Goal: Task Accomplishment & Management: Manage account settings

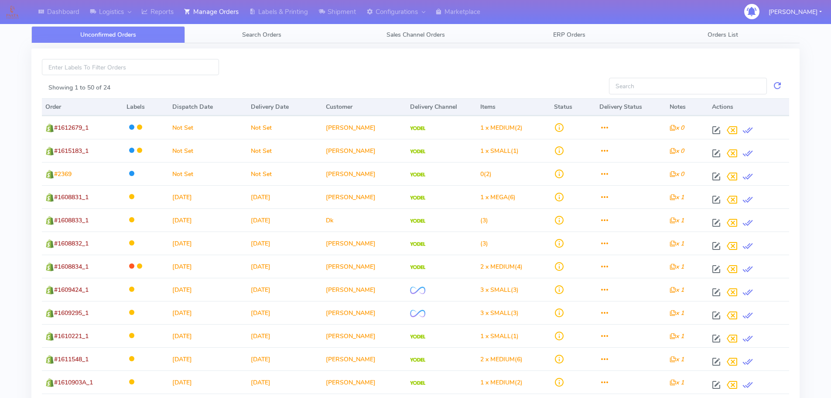
click at [296, 43] on div "Showing 1 to 50 of 24 Order Labels Dispatch Date Delivery Date Customer Deliver…" at bounding box center [415, 370] width 781 height 654
click at [293, 49] on div "Showing 1 to 50 of 24 Order Labels Dispatch Date Delivery Date Customer Deliver…" at bounding box center [415, 365] width 768 height 635
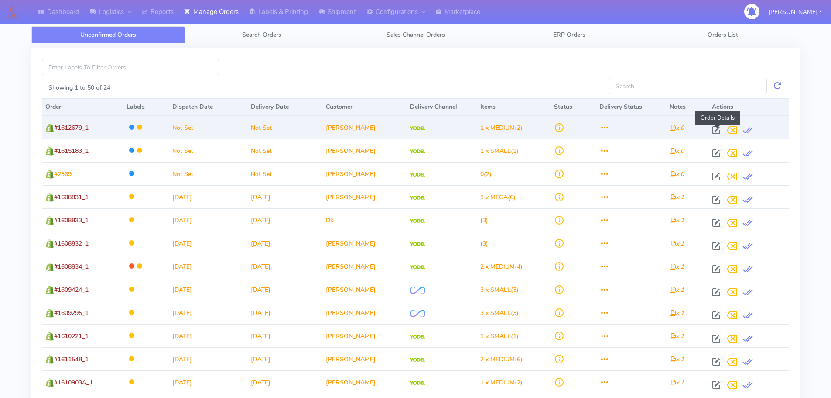
click at [716, 130] on span at bounding box center [717, 132] width 16 height 8
select select "5"
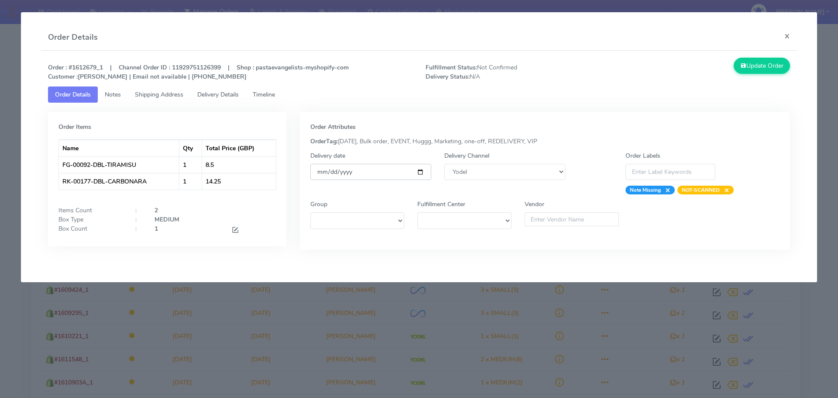
click at [419, 170] on input "date" at bounding box center [370, 172] width 121 height 16
click at [87, 69] on strong "Order : #1612679_1 | Channel Order ID : 11929751126399 | Shop : pastaevangelist…" at bounding box center [198, 71] width 301 height 17
copy strong "1612679_1"
click at [421, 174] on input "[DATE]" at bounding box center [370, 172] width 121 height 16
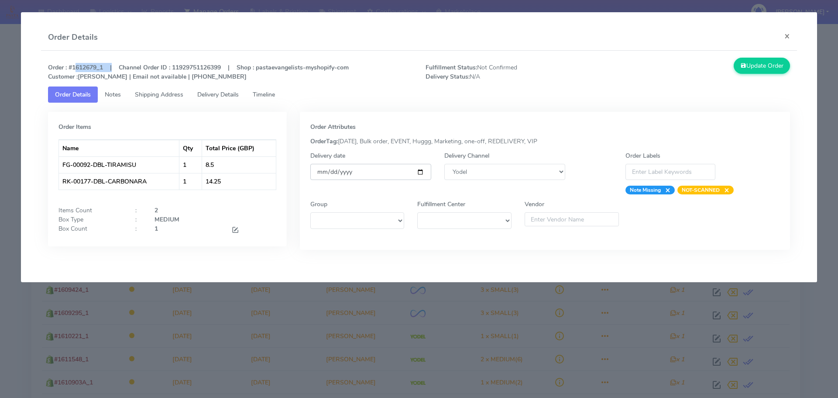
type input "[DATE]"
click at [747, 67] on button "Update Order" at bounding box center [761, 66] width 57 height 16
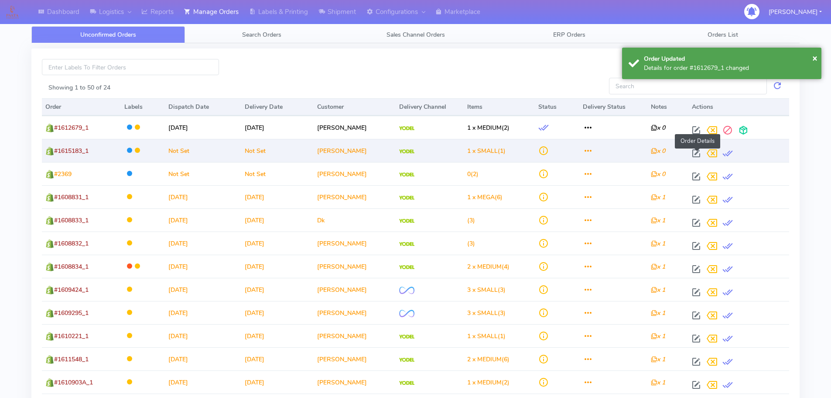
click at [694, 151] on span at bounding box center [697, 155] width 16 height 8
select select "5"
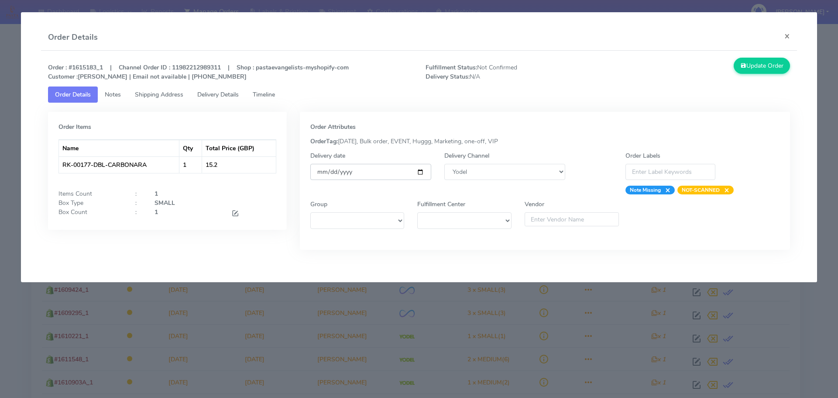
click at [421, 178] on input "date" at bounding box center [370, 172] width 121 height 16
click at [424, 171] on input "date" at bounding box center [370, 172] width 121 height 16
click at [421, 171] on input "date" at bounding box center [370, 172] width 121 height 16
drag, startPoint x: 420, startPoint y: 171, endPoint x: 415, endPoint y: 172, distance: 4.4
click at [420, 171] on input "date" at bounding box center [370, 172] width 121 height 16
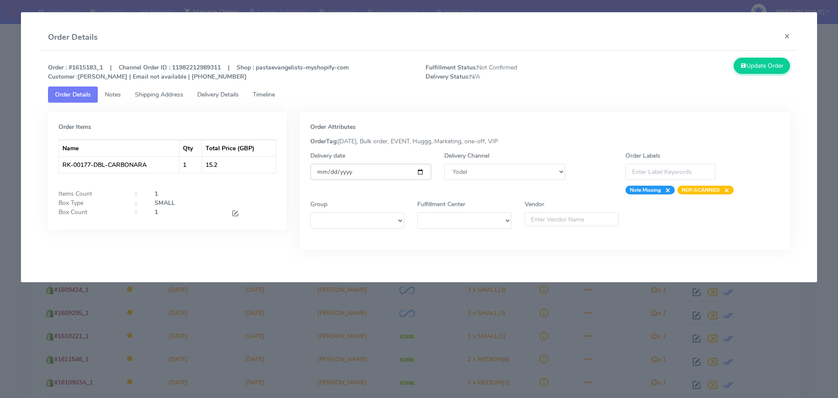
type input "[DATE]"
click at [752, 71] on button "Update Order" at bounding box center [761, 66] width 57 height 16
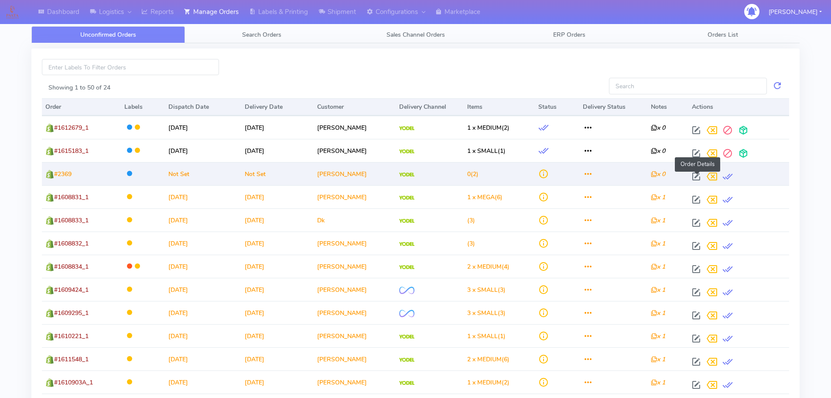
click at [693, 174] on span at bounding box center [697, 178] width 16 height 8
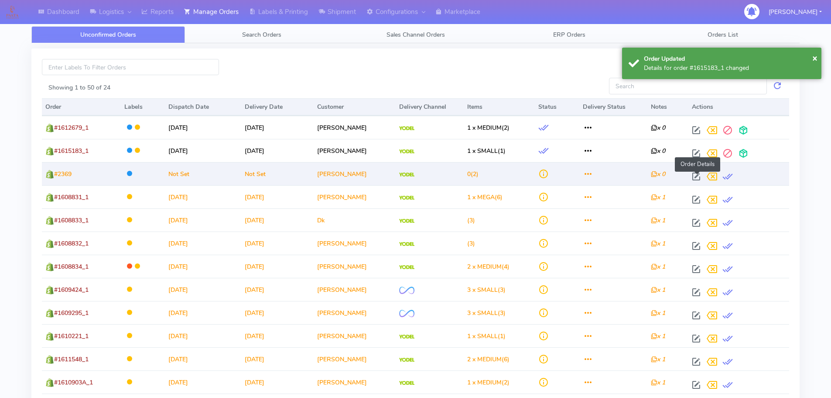
select select "5"
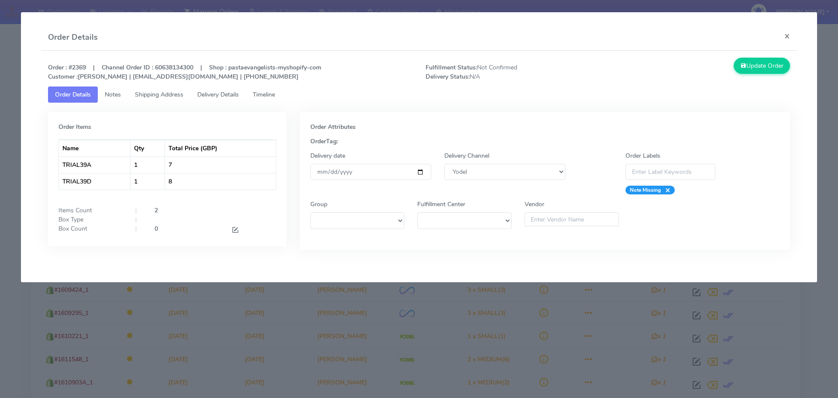
click at [467, 280] on app-order-update "Order Details × Order : #2369 | Channel Order ID : 60638134300 | Shop : pastaev…" at bounding box center [419, 147] width 796 height 270
click at [170, 298] on modal-container "Order Details × Order : #2369 | Channel Order ID : 60638134300 | Shop : pastaev…" at bounding box center [419, 199] width 838 height 398
